Goal: Task Accomplishment & Management: Use online tool/utility

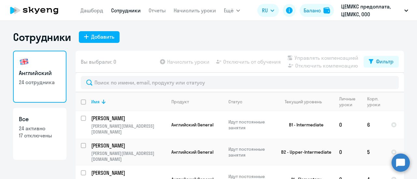
select select "30"
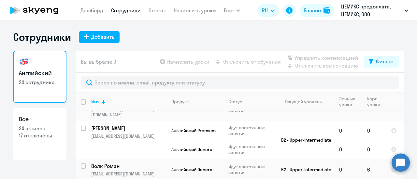
scroll to position [29, 0]
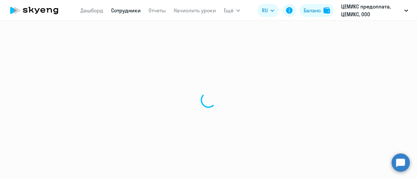
select select "english"
select select "30"
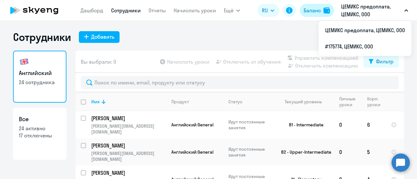
click at [319, 7] on div "Баланс" at bounding box center [312, 11] width 17 height 8
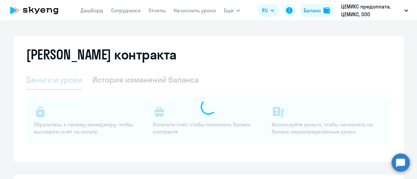
select select "english_adult_not_native_speaker"
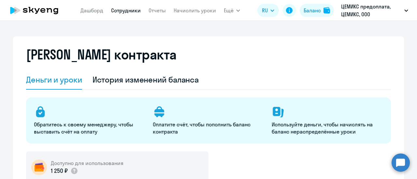
click at [127, 9] on link "Сотрудники" at bounding box center [126, 10] width 30 height 7
select select "30"
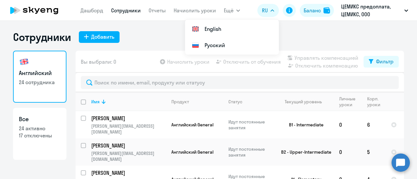
click at [40, 14] on icon at bounding box center [34, 10] width 57 height 16
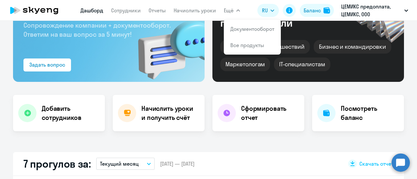
select select "30"
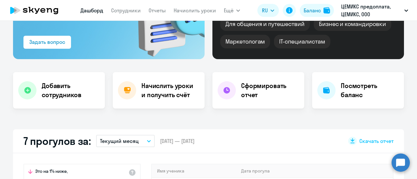
scroll to position [163, 0]
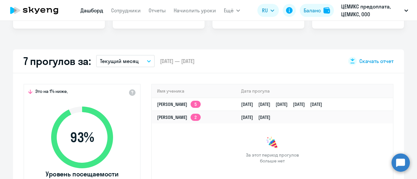
click at [354, 60] on div "Скачать отчет" at bounding box center [370, 61] width 45 height 8
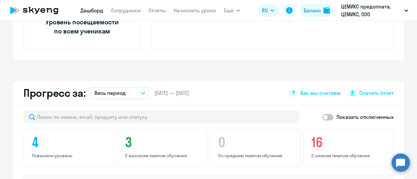
scroll to position [326, 0]
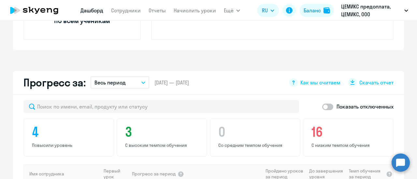
click at [141, 84] on icon "button" at bounding box center [143, 83] width 4 height 2
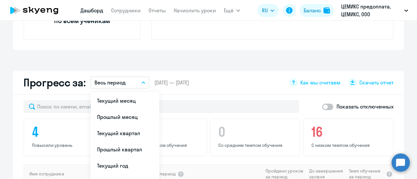
click at [141, 84] on icon "button" at bounding box center [143, 83] width 4 height 2
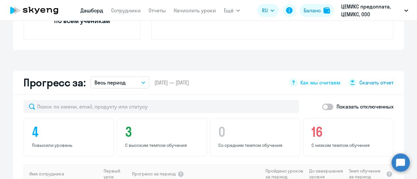
click at [388, 82] on span "Скачать отчет" at bounding box center [376, 82] width 34 height 7
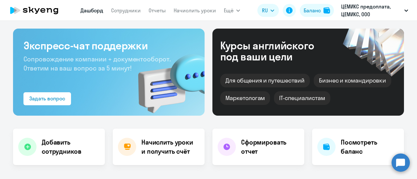
scroll to position [0, 0]
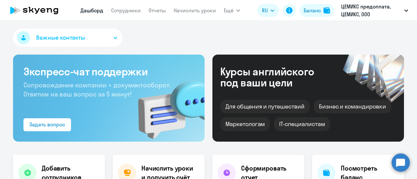
click at [116, 36] on button "Важные контакты" at bounding box center [67, 38] width 109 height 18
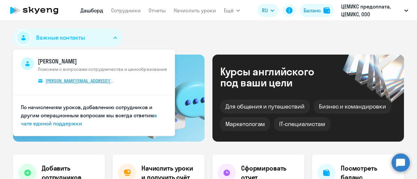
click at [87, 80] on span "[PERSON_NAME][EMAIL_ADDRESS][DOMAIN_NAME]" at bounding box center [80, 81] width 69 height 6
click at [315, 34] on div "Важные контакты [PERSON_NAME] Поможем с вопросами сотрудничества и ценообразова…" at bounding box center [208, 39] width 391 height 21
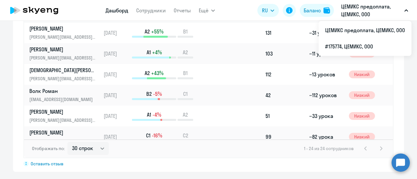
scroll to position [554, 0]
